Goal: Navigation & Orientation: Find specific page/section

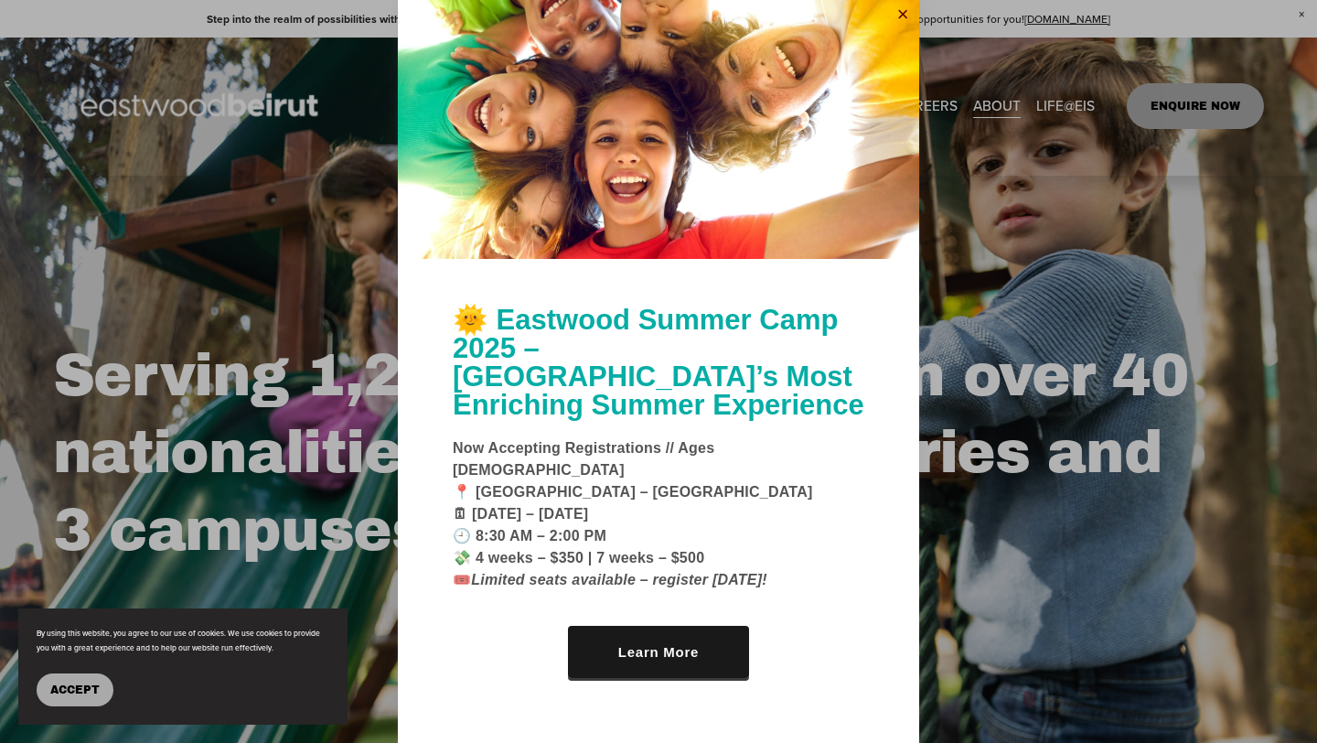
click at [902, 30] on link "Close" at bounding box center [902, 15] width 27 height 29
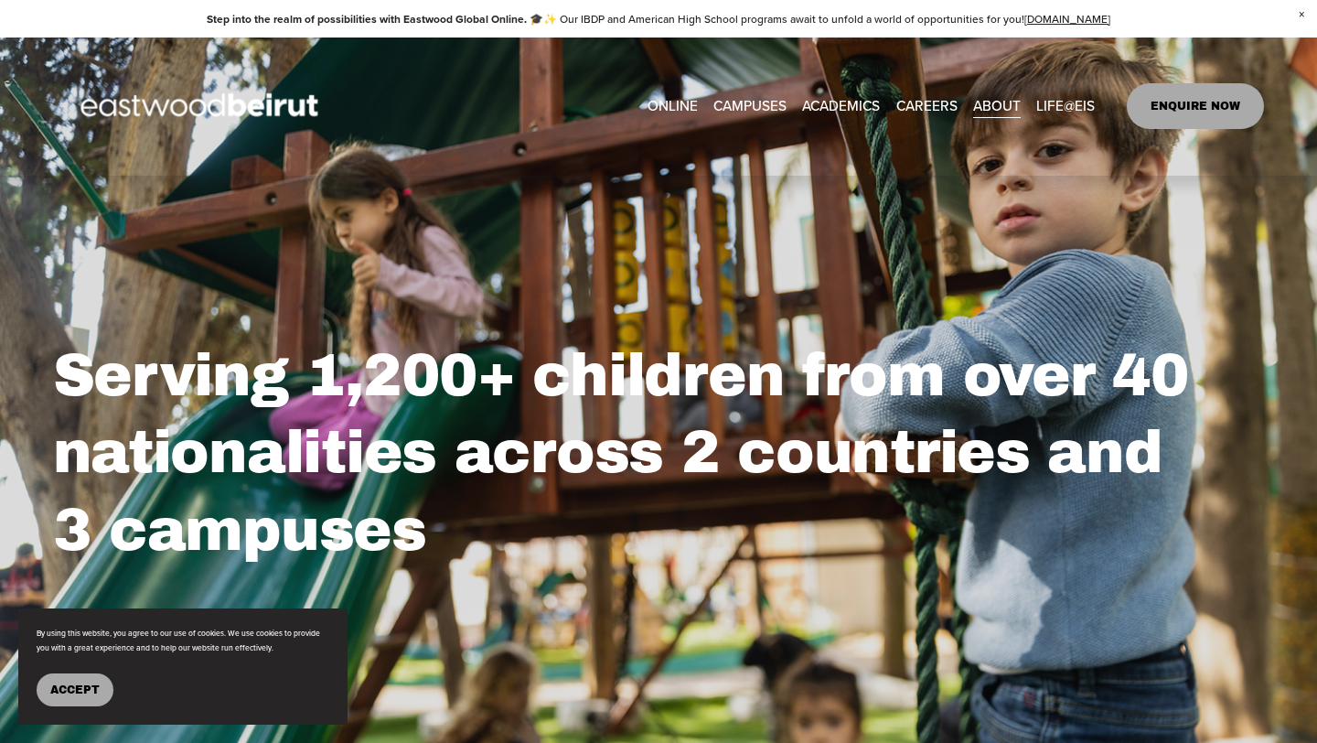
click at [1080, 113] on span "LIFE@EIS" at bounding box center [1065, 106] width 59 height 26
click at [0, 0] on link "[GEOGRAPHIC_DATA]" at bounding box center [0, 0] width 0 height 0
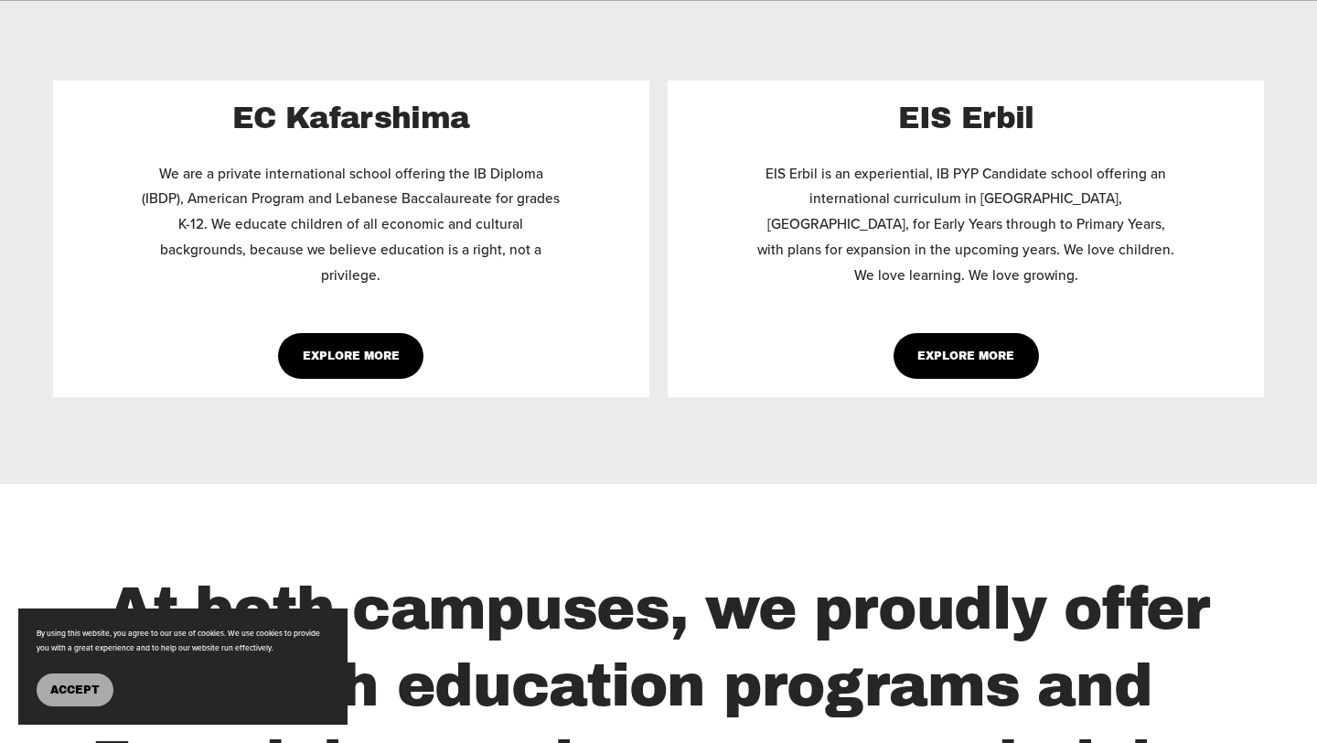
scroll to position [1560, 0]
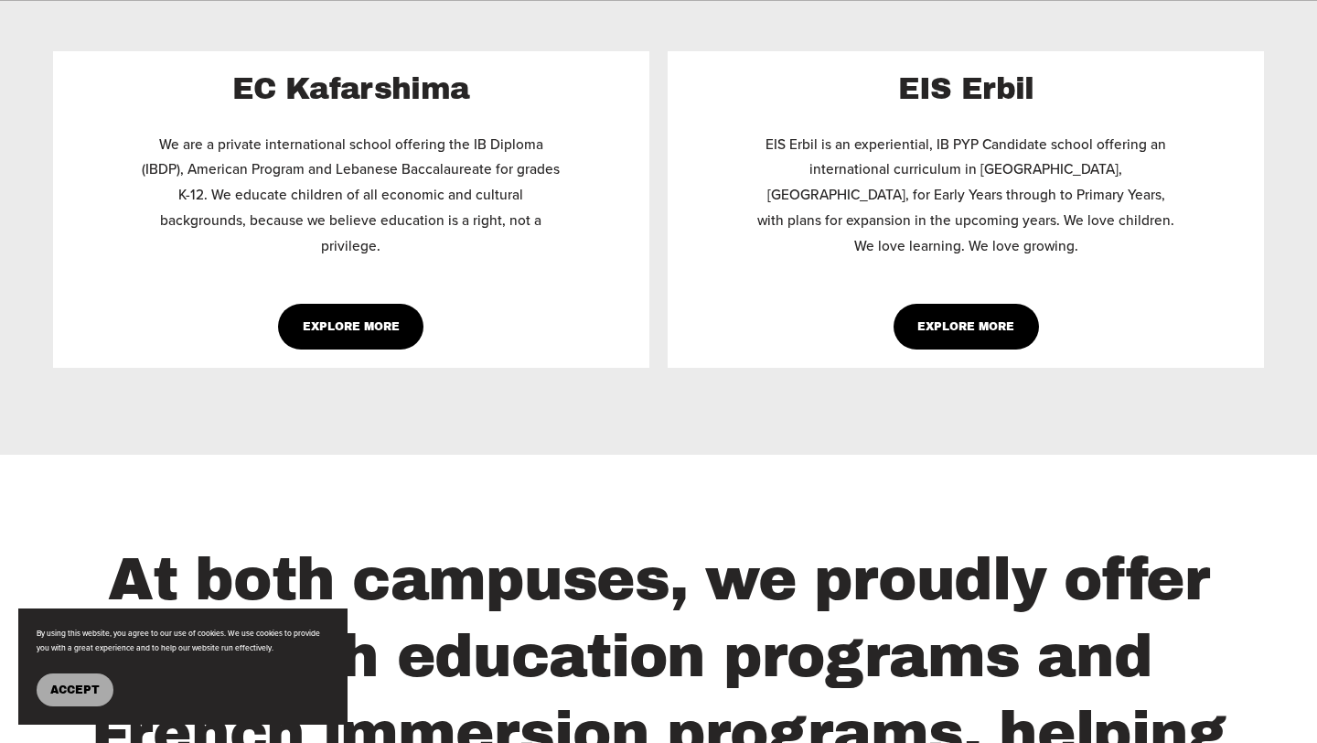
click at [960, 304] on link "Explore More" at bounding box center [966, 327] width 145 height 46
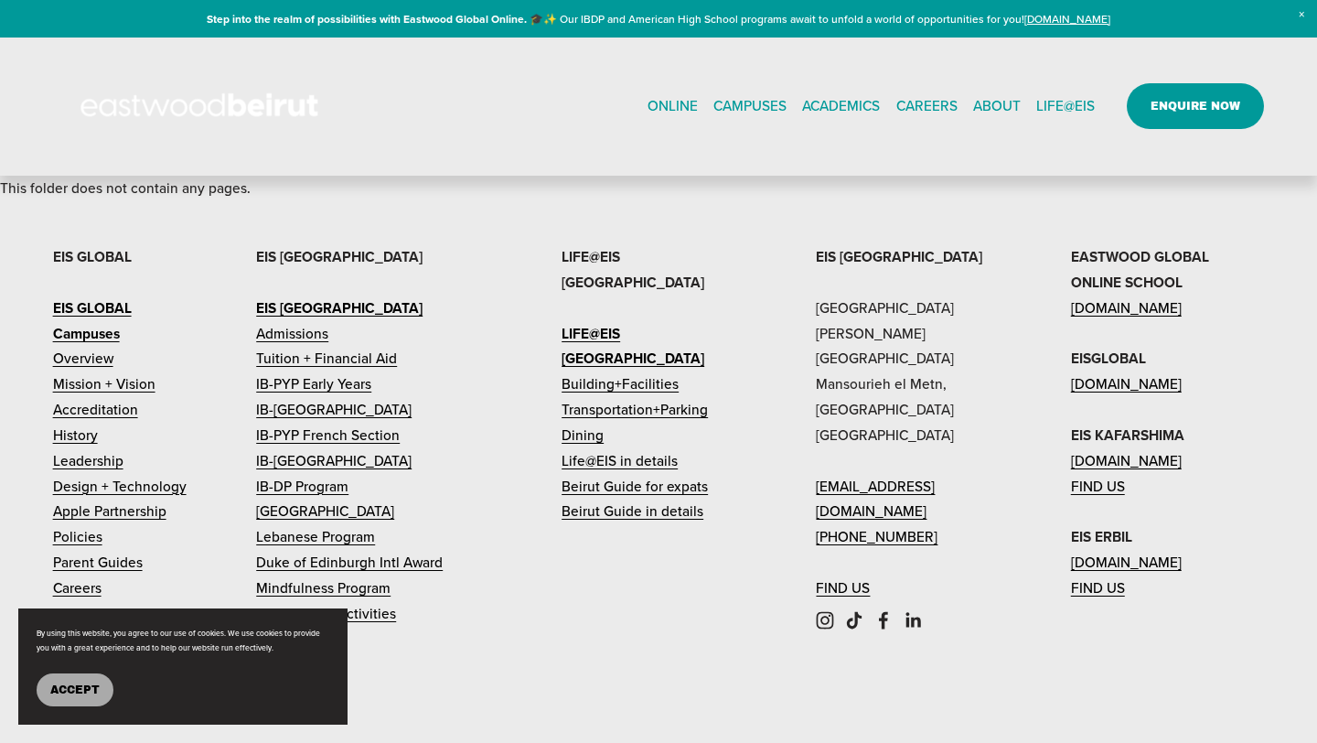
click at [0, 0] on link "EASTWOOD COLLEGE KAFARSHIMA" at bounding box center [0, 0] width 0 height 0
